Goal: Information Seeking & Learning: Learn about a topic

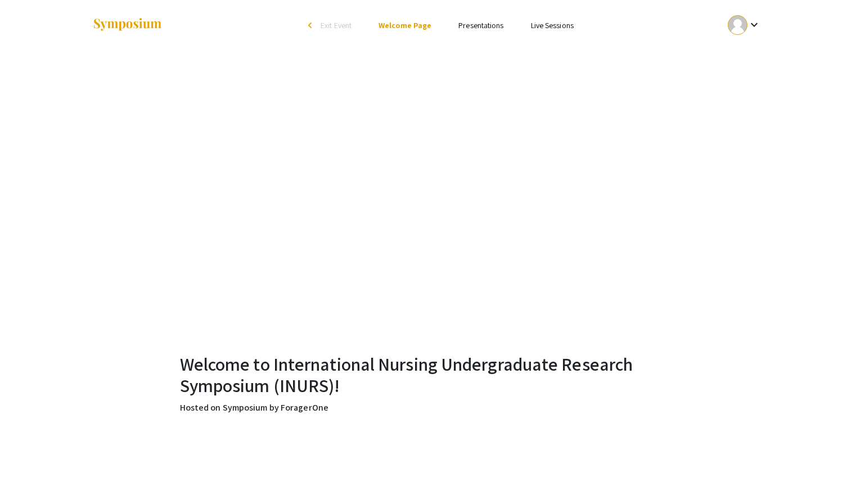
click at [745, 34] on div "keyboard_arrow_down" at bounding box center [744, 24] width 39 height 25
click at [744, 53] on button "My Account" at bounding box center [750, 55] width 69 height 27
click at [732, 7] on ul "keyboard_arrow_down" at bounding box center [660, 25] width 224 height 51
click at [741, 32] on div at bounding box center [738, 25] width 20 height 20
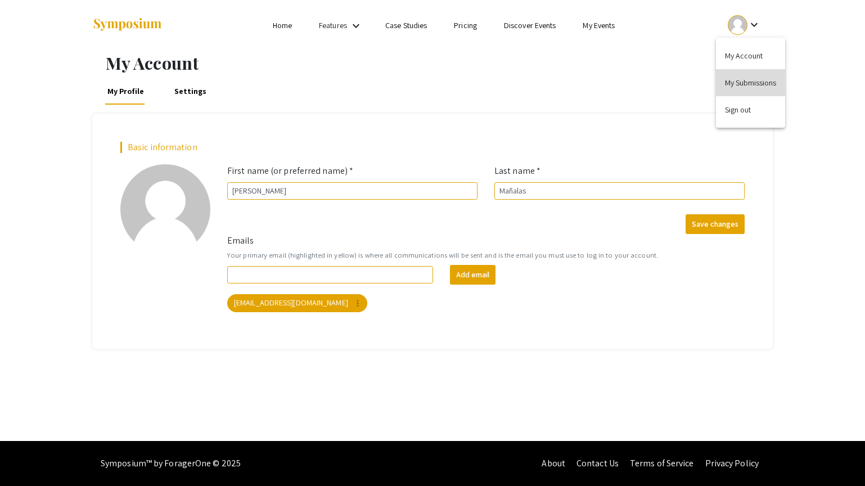
click at [743, 83] on button "My Submissions" at bounding box center [750, 82] width 69 height 27
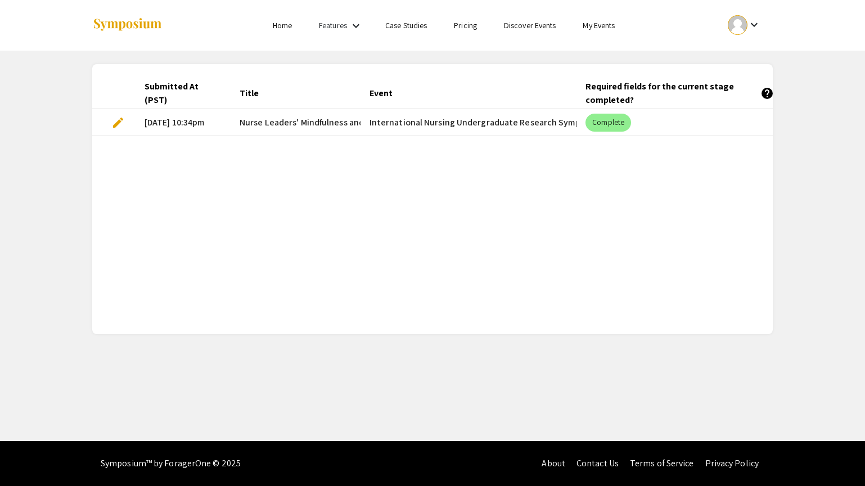
click at [548, 128] on mat-cell "International Nursing Undergraduate Research Symposium (INURS)" at bounding box center [468, 122] width 216 height 27
click at [285, 26] on link "Home" at bounding box center [282, 25] width 19 height 10
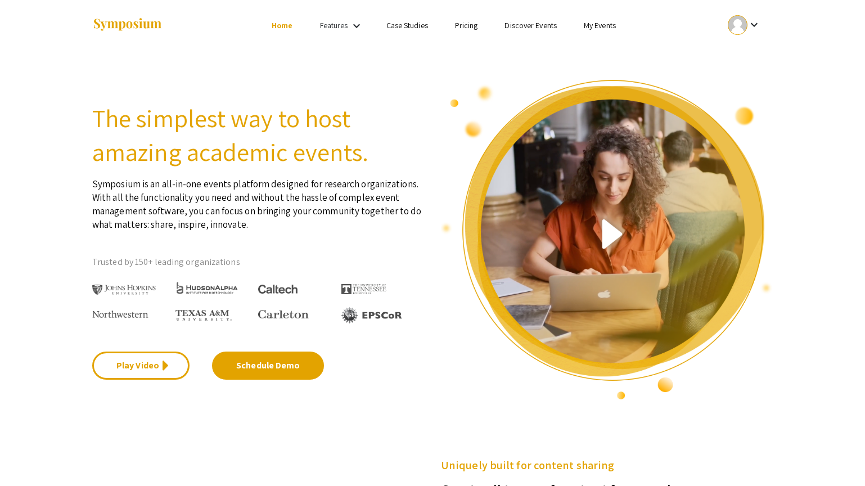
click at [600, 24] on link "My Events" at bounding box center [600, 25] width 32 height 10
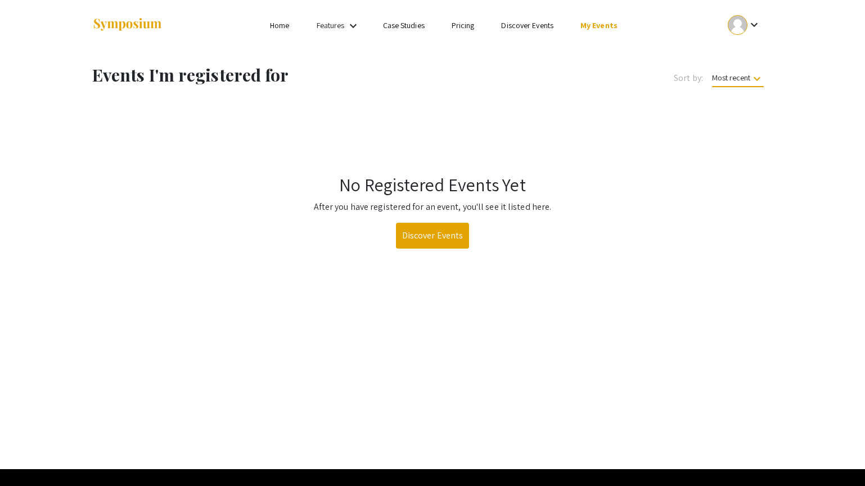
click at [600, 24] on link "My Events" at bounding box center [598, 25] width 37 height 10
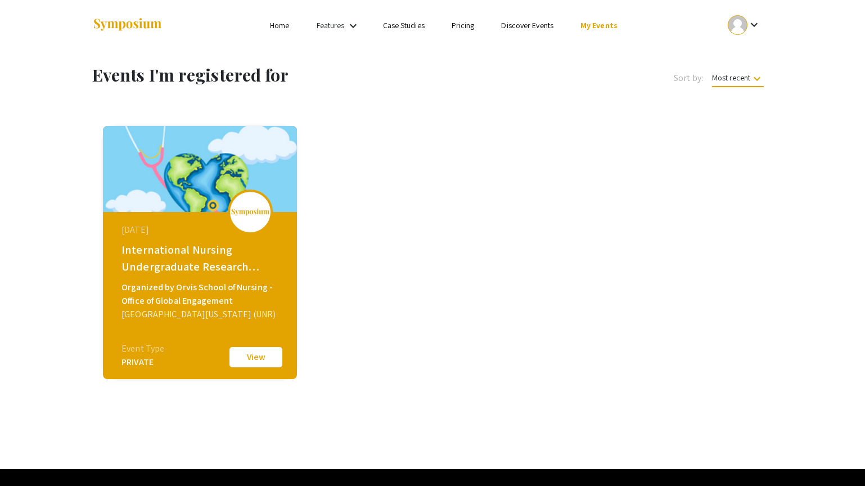
click at [246, 255] on div "International Nursing Undergraduate Research Symposium (INURS)" at bounding box center [201, 258] width 160 height 34
click at [255, 346] on button "View" at bounding box center [256, 357] width 56 height 24
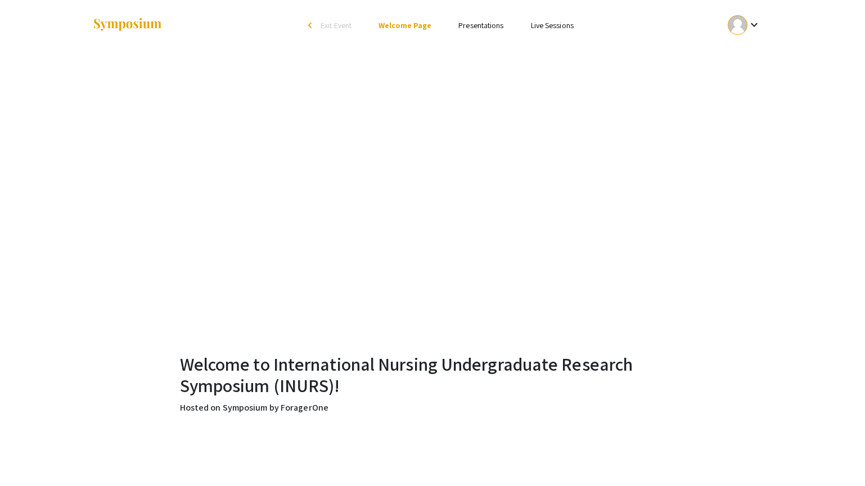
click at [485, 21] on link "Presentations" at bounding box center [480, 25] width 45 height 10
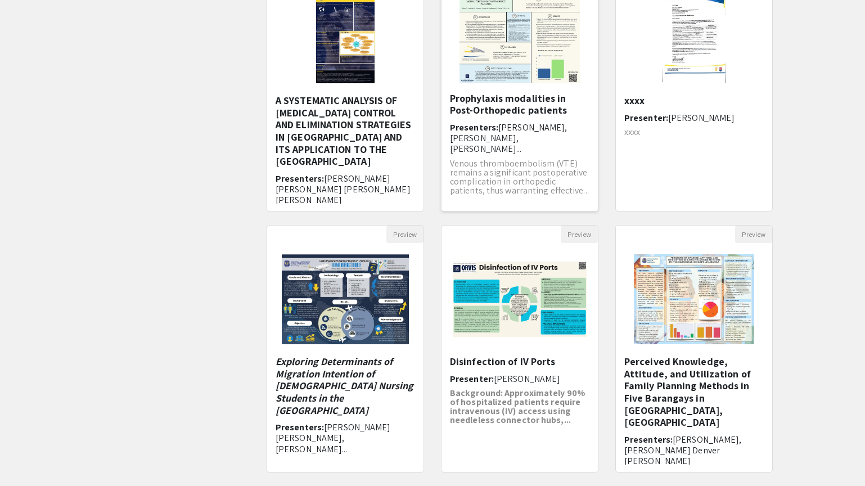
scroll to position [260, 0]
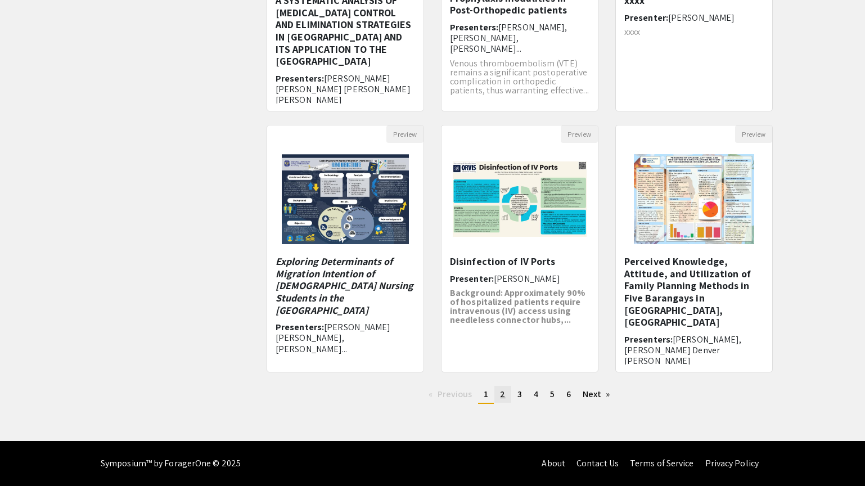
click at [505, 390] on link "page 2" at bounding box center [502, 394] width 16 height 17
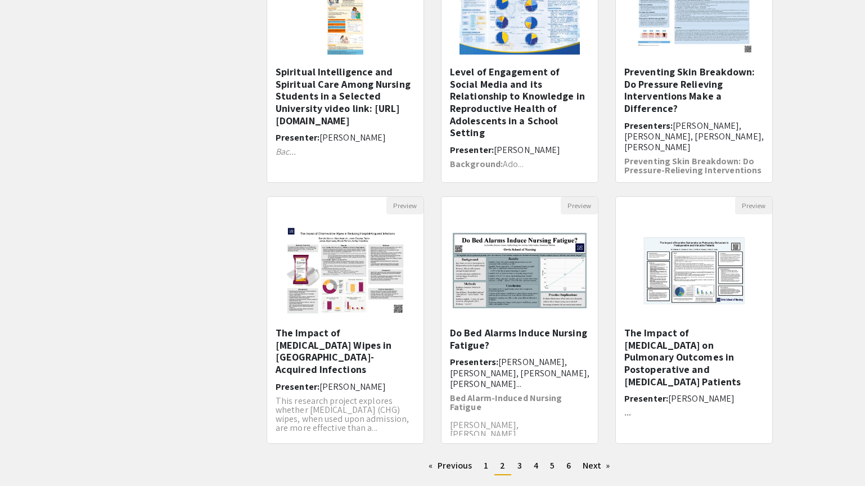
scroll to position [260, 0]
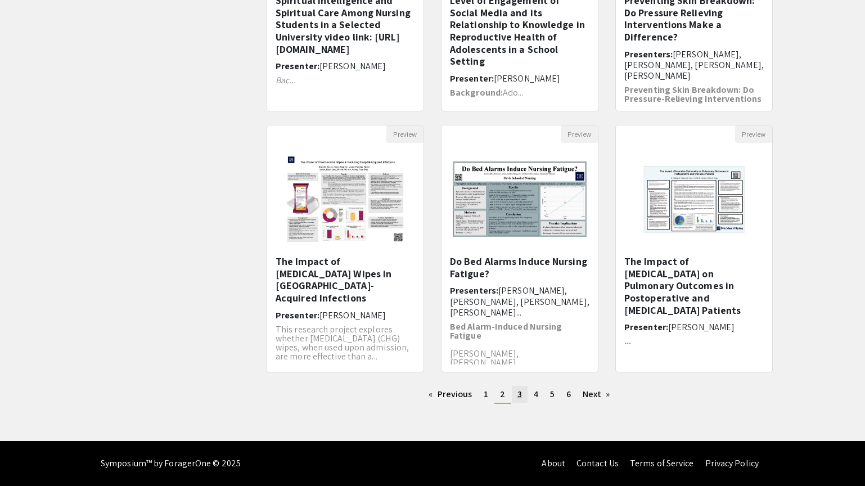
click at [523, 389] on link "page 3" at bounding box center [520, 394] width 16 height 17
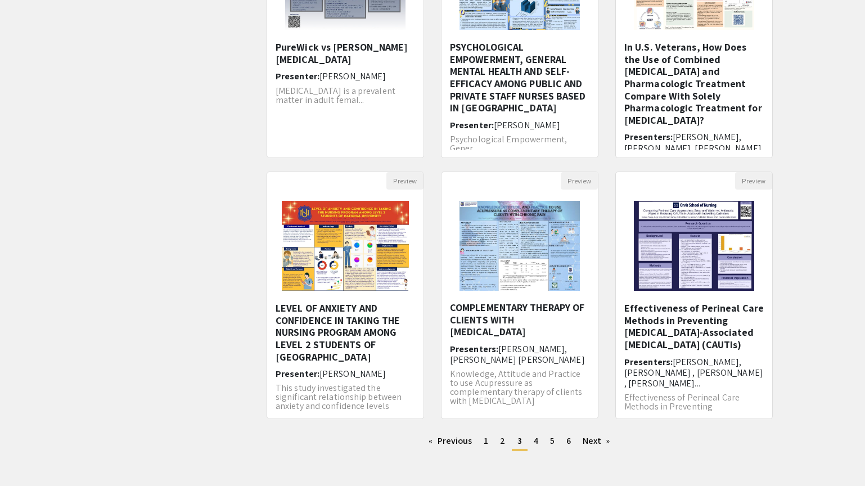
scroll to position [55, 0]
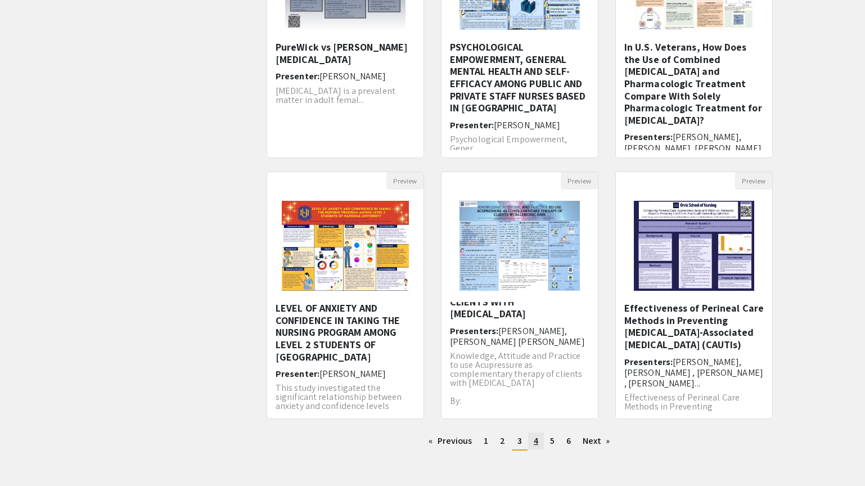
click at [535, 439] on span "4" at bounding box center [536, 441] width 4 height 12
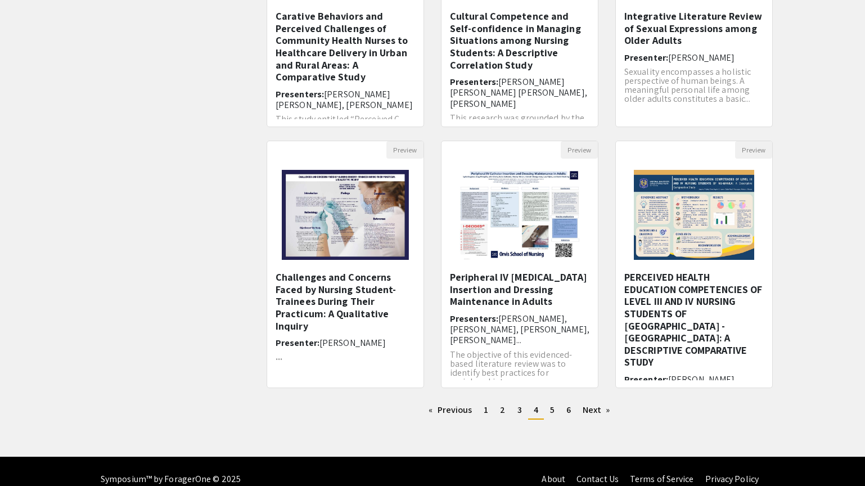
scroll to position [260, 0]
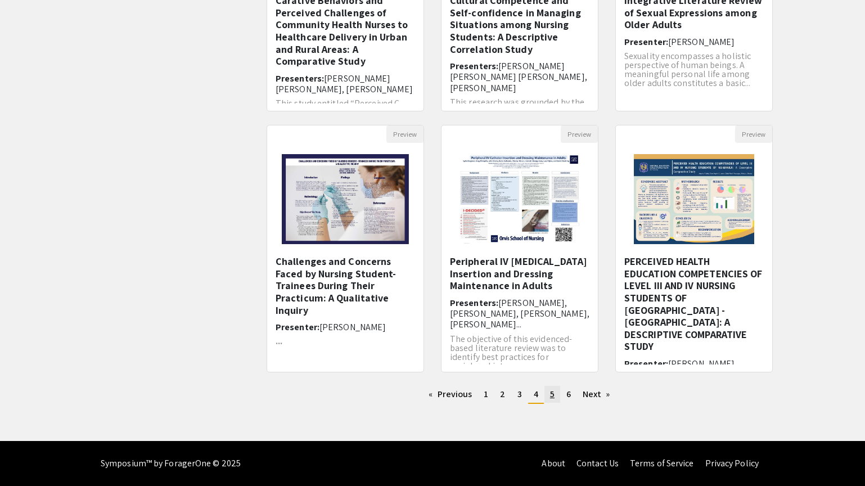
click at [553, 394] on span "5" at bounding box center [552, 394] width 4 height 12
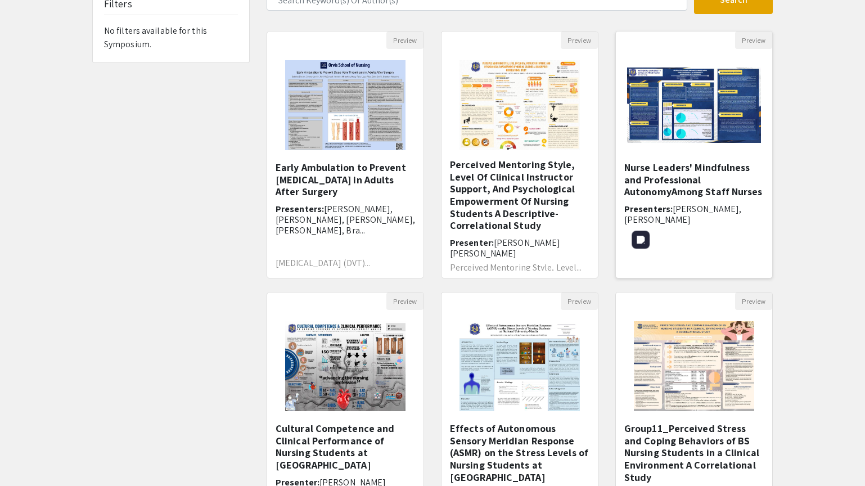
scroll to position [40, 0]
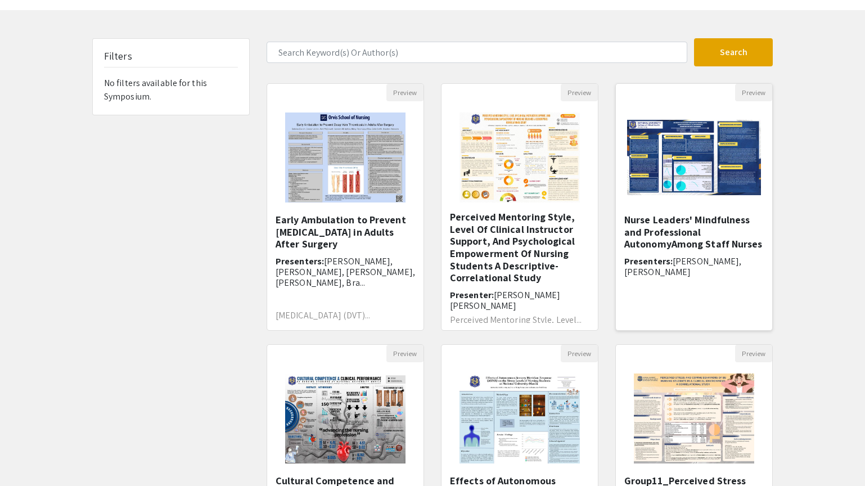
click at [694, 292] on div "Nurse Leaders' Mindfulness and Professional AutonomyAmong Staff Nurses Presente…" at bounding box center [693, 268] width 139 height 109
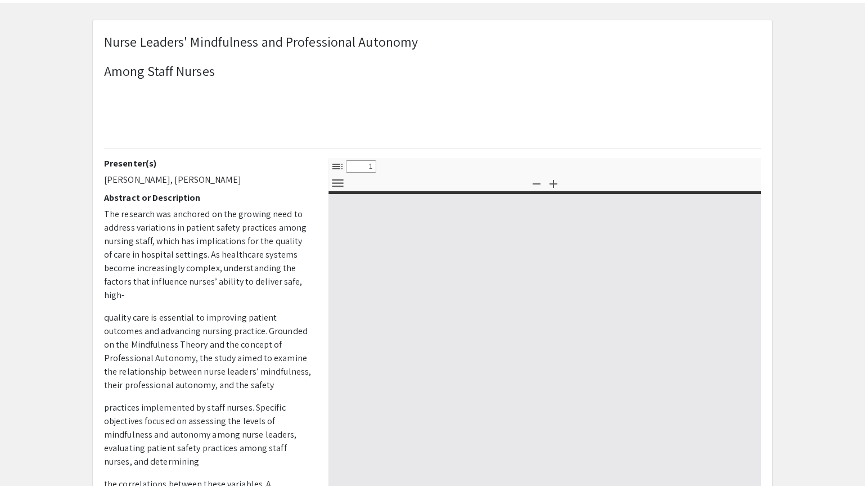
scroll to position [130, 0]
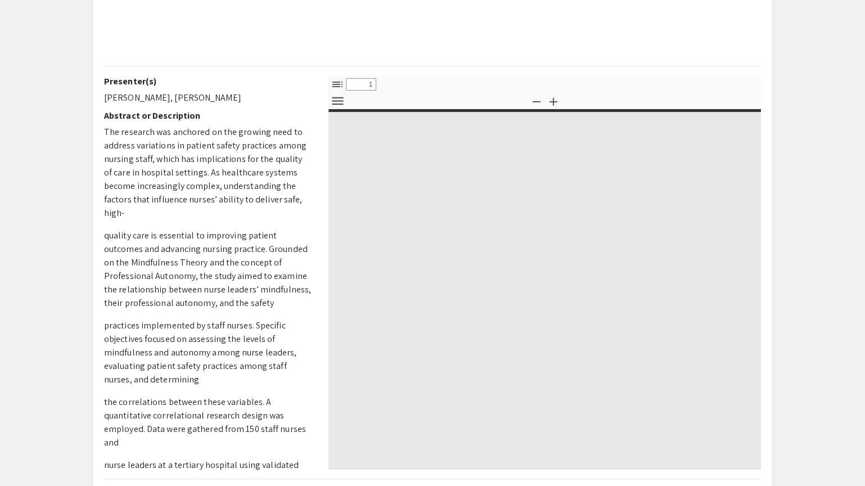
select select "custom"
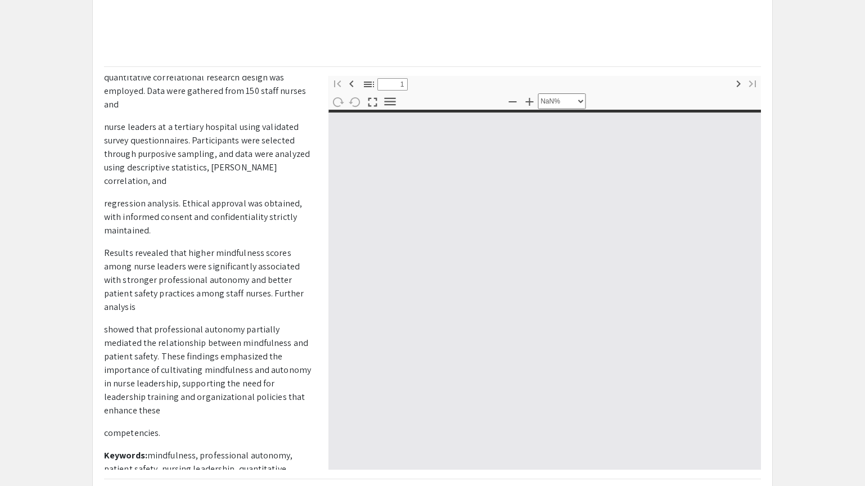
scroll to position [353, 0]
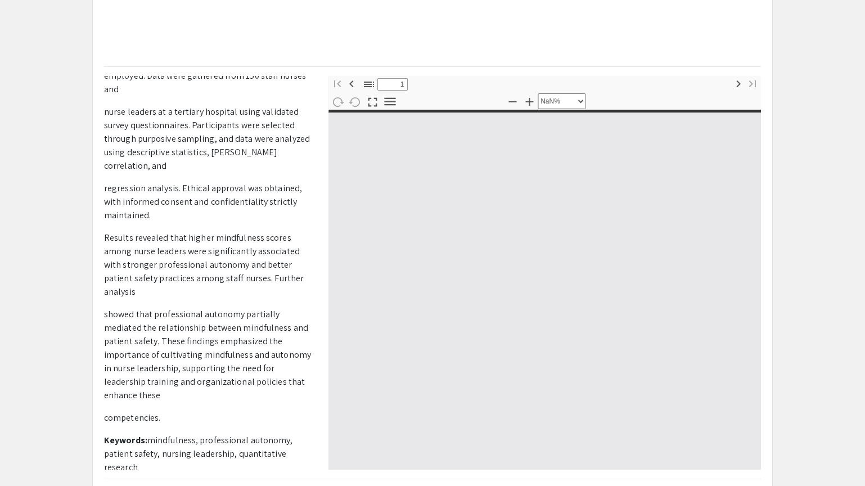
type input "0"
select select "custom"
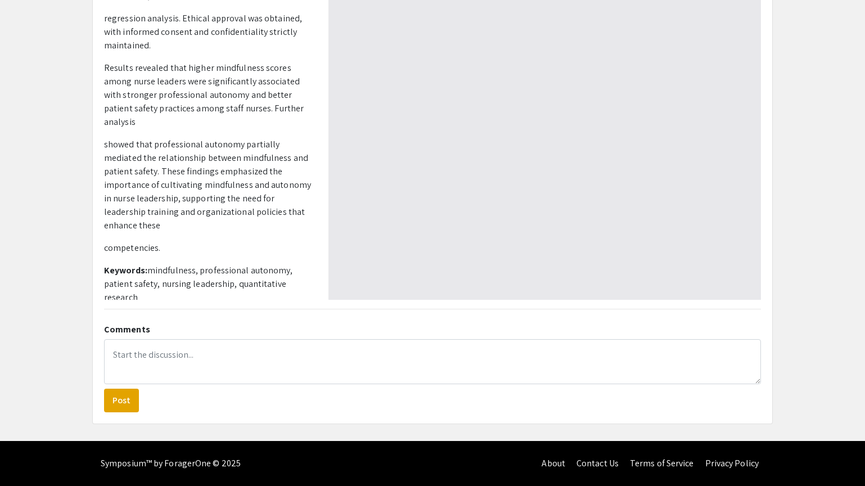
scroll to position [0, 0]
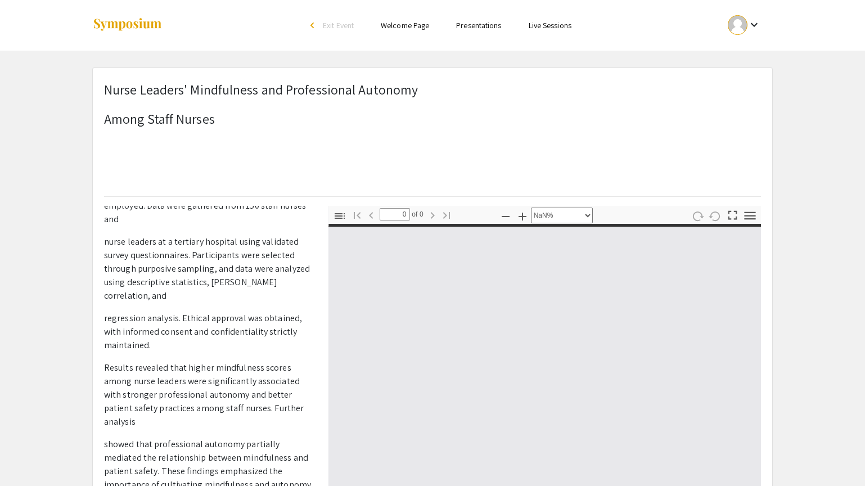
type input "1"
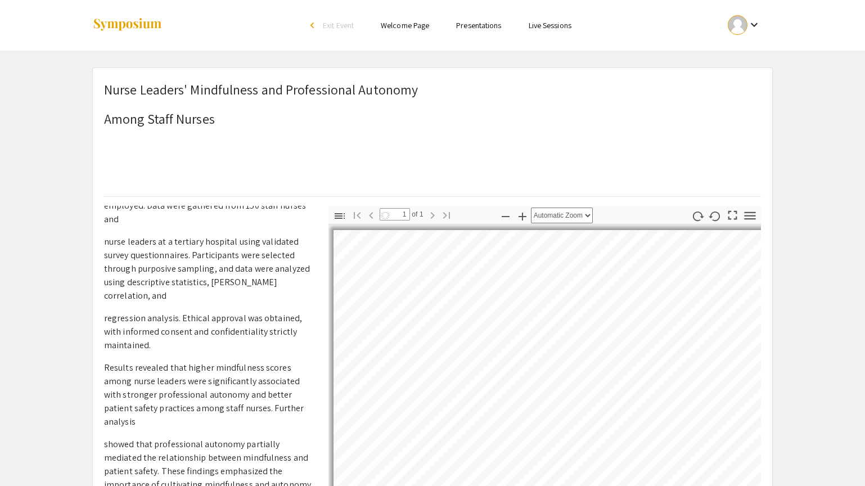
select select "auto"
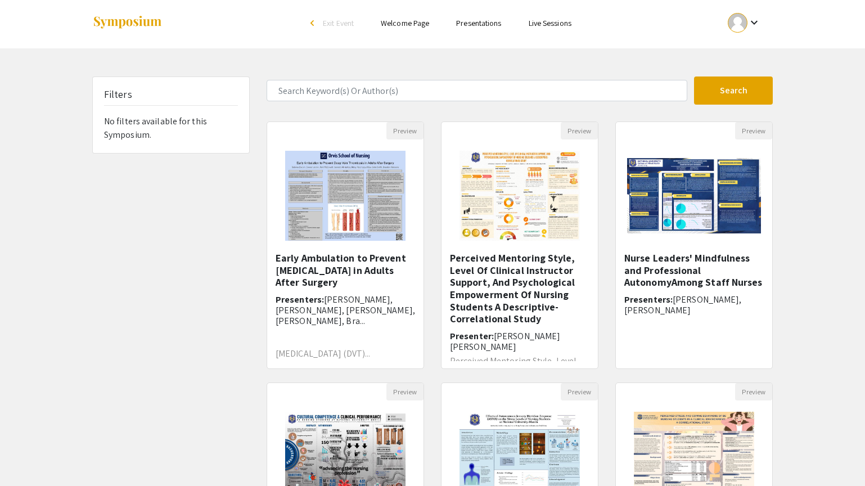
scroll to position [260, 0]
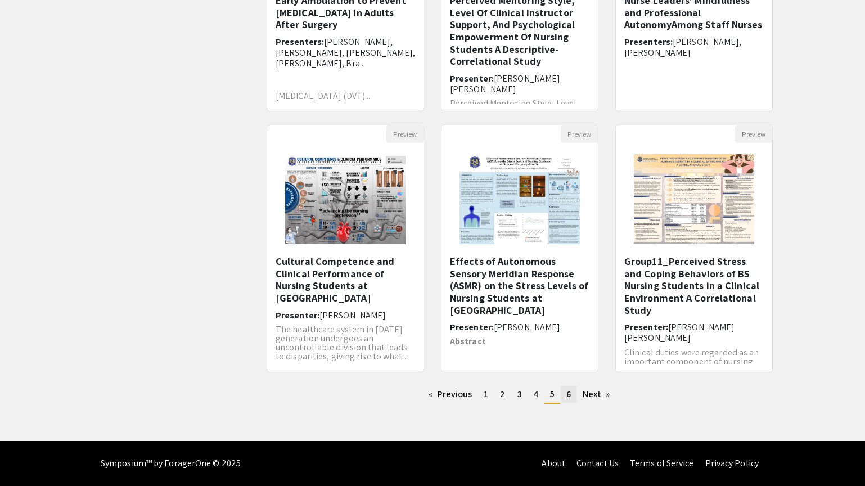
click at [568, 390] on span "6" at bounding box center [568, 394] width 4 height 12
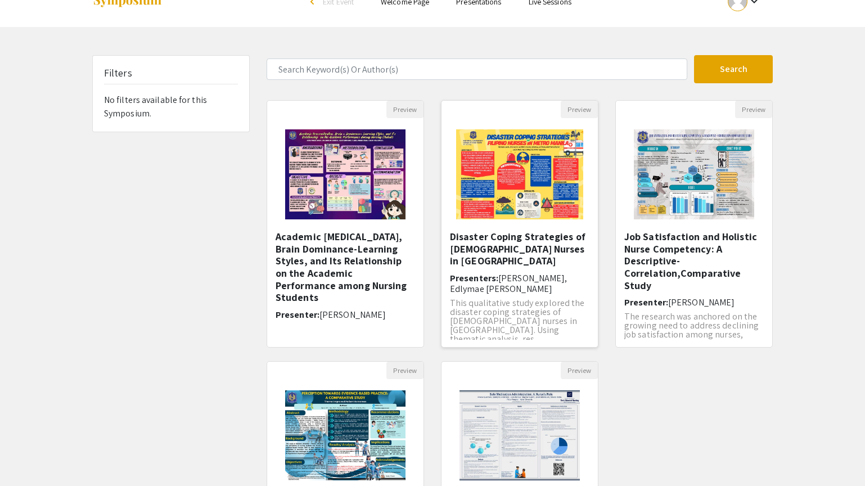
scroll to position [22, 0]
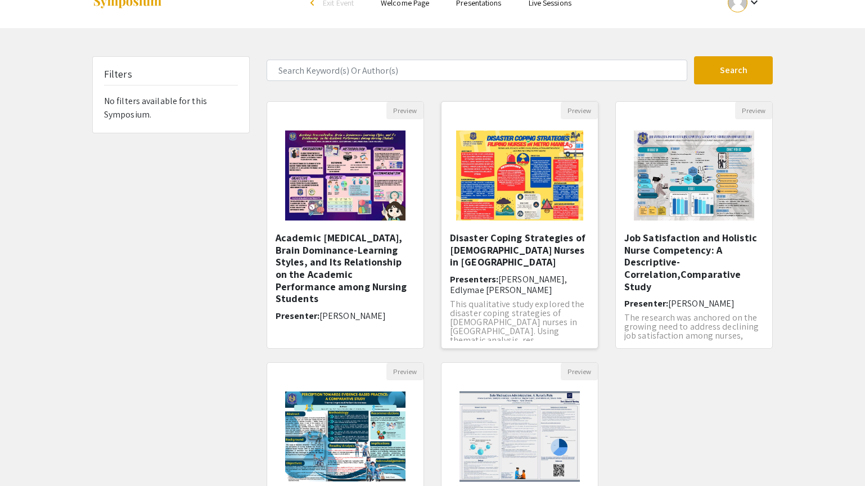
click at [508, 320] on p "This qualitative study explored the disaster coping strategies of [DEMOGRAPHIC_…" at bounding box center [519, 322] width 139 height 45
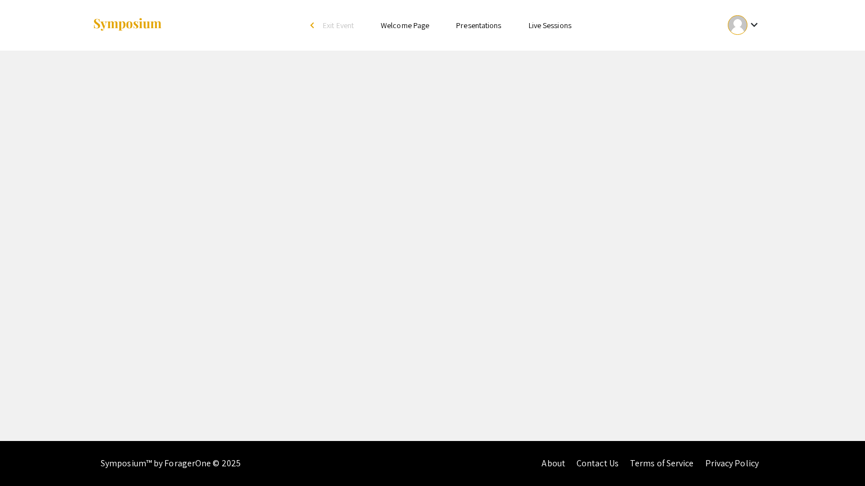
select select "custom"
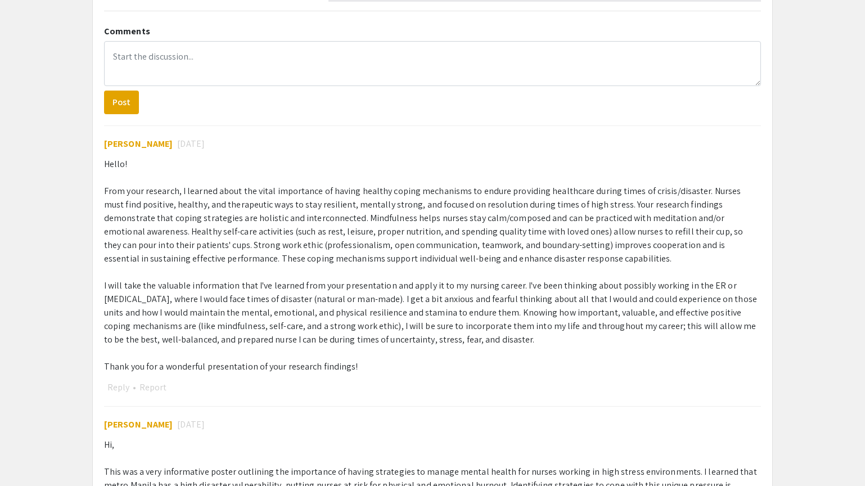
type input "0"
select select "custom"
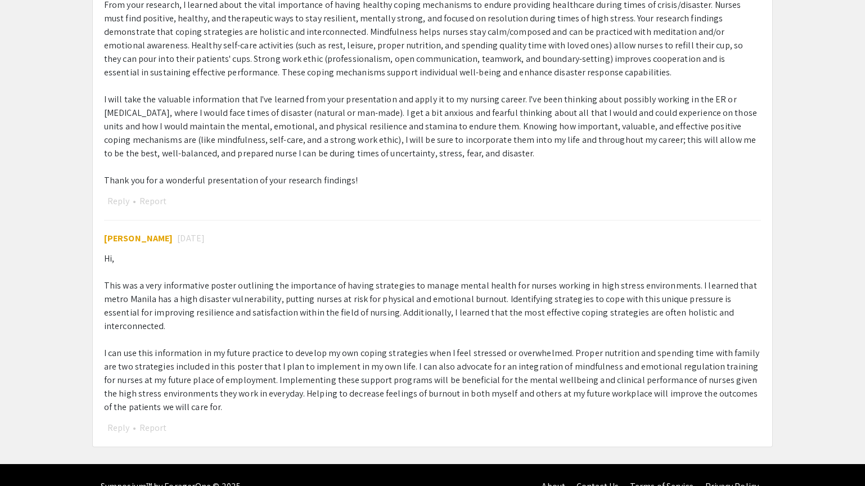
type input "1"
select select "auto"
